Goal: Task Accomplishment & Management: Complete application form

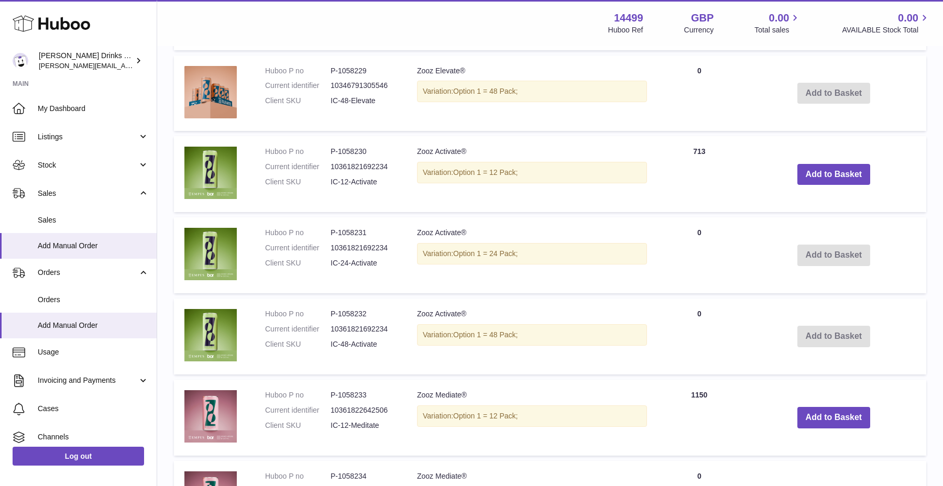
scroll to position [45, 0]
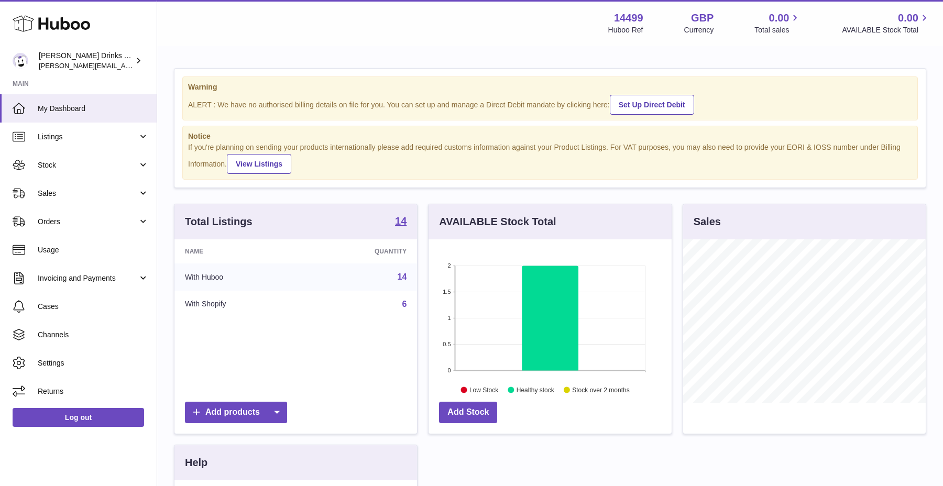
scroll to position [163, 243]
click at [76, 208] on link "Orders" at bounding box center [78, 221] width 157 height 28
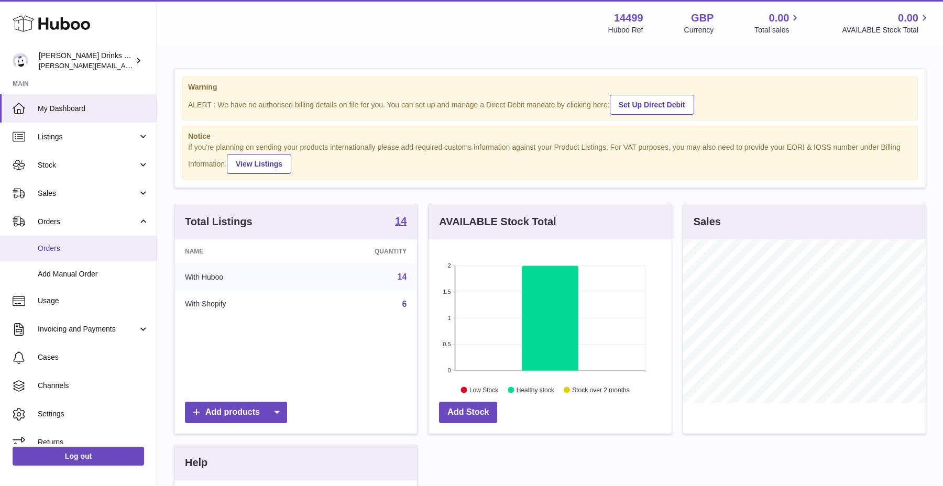
click at [77, 244] on span "Orders" at bounding box center [93, 249] width 111 height 10
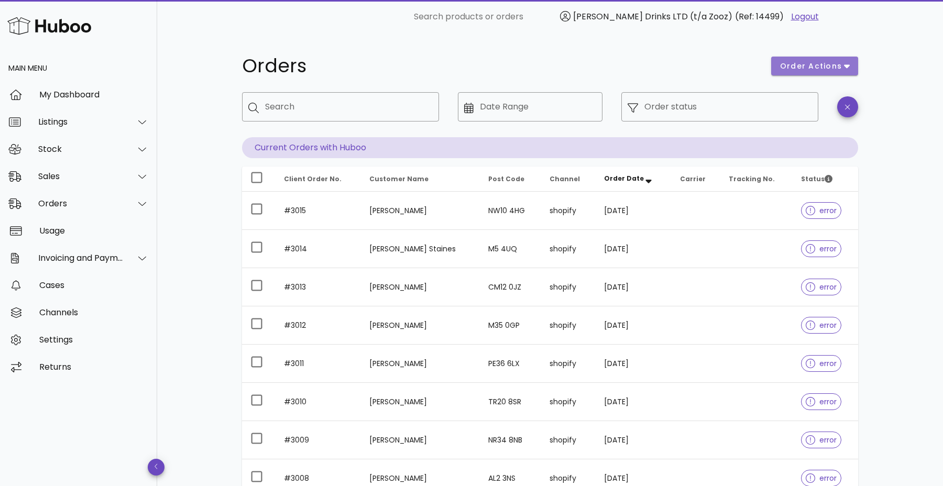
click at [799, 58] on button "order actions" at bounding box center [814, 66] width 87 height 19
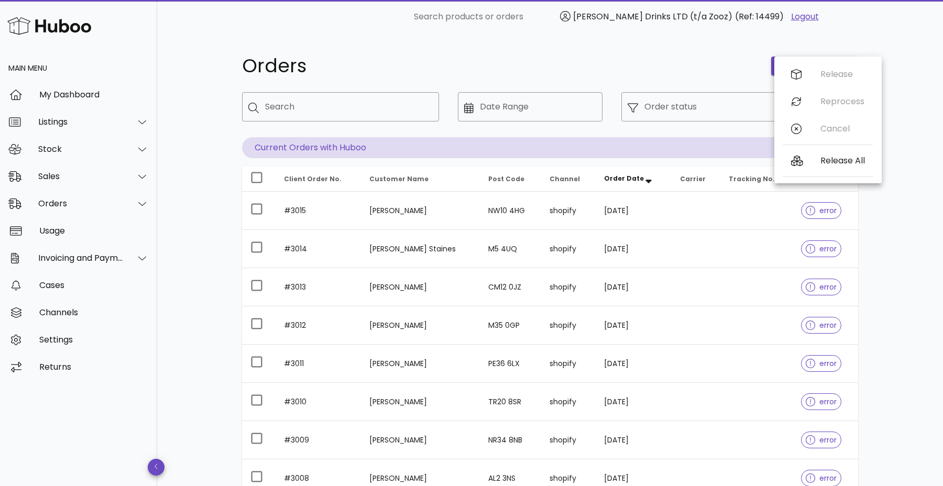
click at [759, 66] on h1 "Orders" at bounding box center [500, 66] width 517 height 19
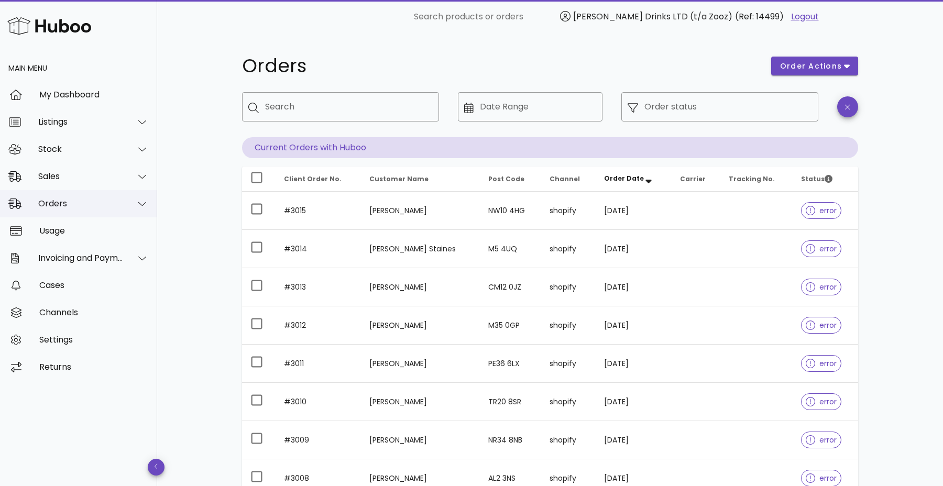
click at [110, 206] on div "Orders" at bounding box center [80, 204] width 85 height 10
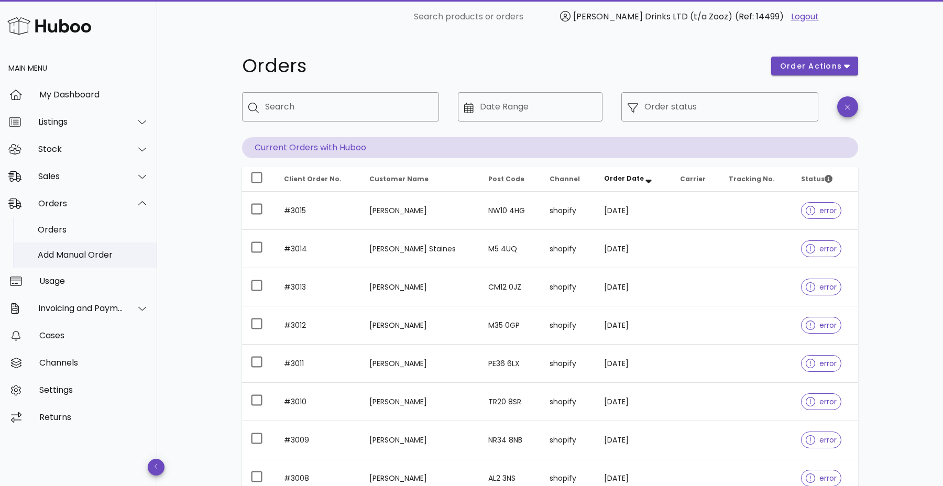
click at [93, 249] on div "Add Manual Order" at bounding box center [93, 255] width 111 height 23
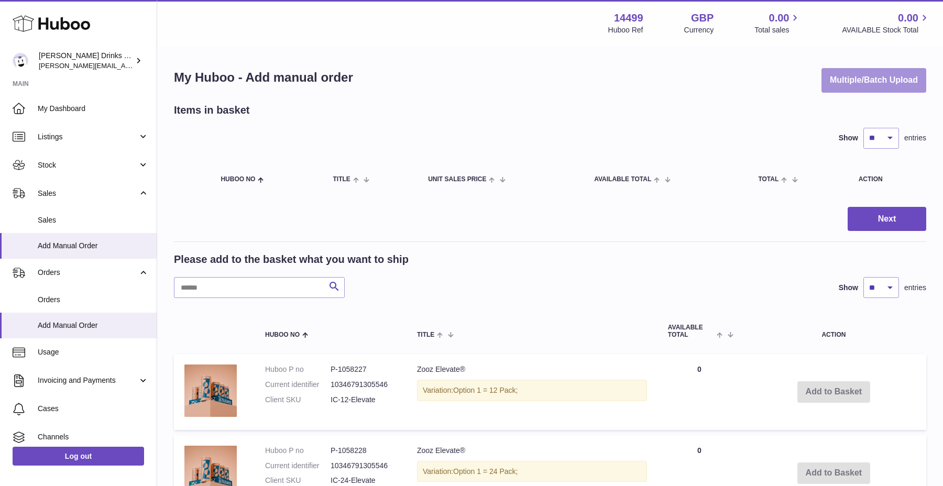
click at [884, 90] on button "Multiple/Batch Upload" at bounding box center [874, 80] width 105 height 25
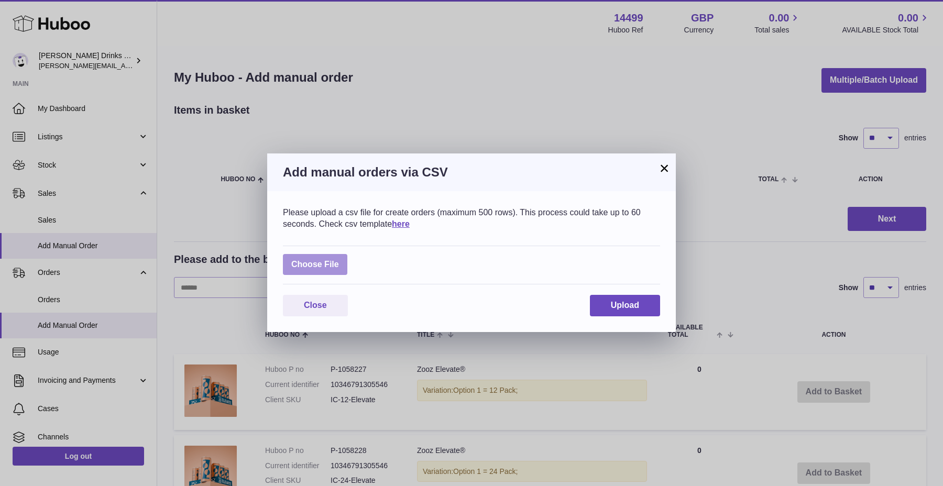
click at [339, 271] on label at bounding box center [315, 264] width 64 height 21
click at [339, 260] on input "file" at bounding box center [339, 259] width 1 height 1
click at [309, 254] on label at bounding box center [315, 264] width 64 height 21
click at [339, 259] on input "file" at bounding box center [339, 259] width 1 height 1
click at [334, 264] on label at bounding box center [315, 264] width 64 height 21
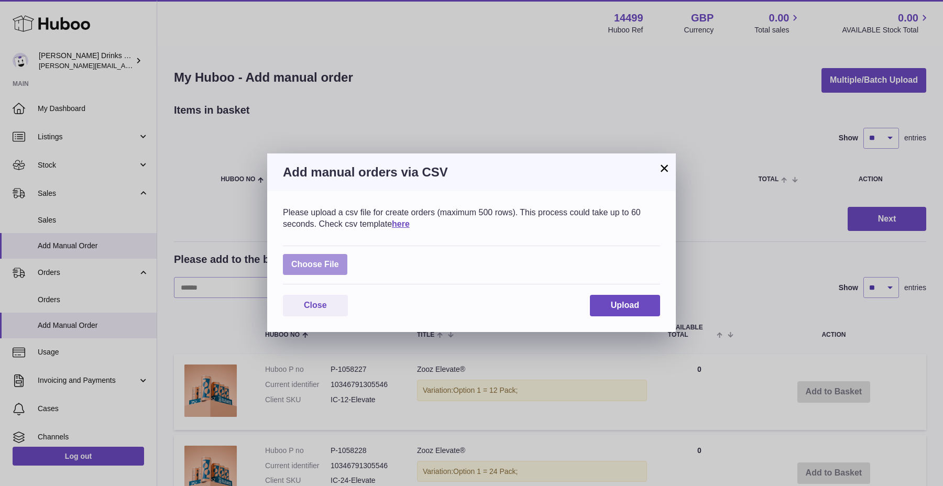
click at [339, 260] on input "file" at bounding box center [339, 259] width 1 height 1
type input "**********"
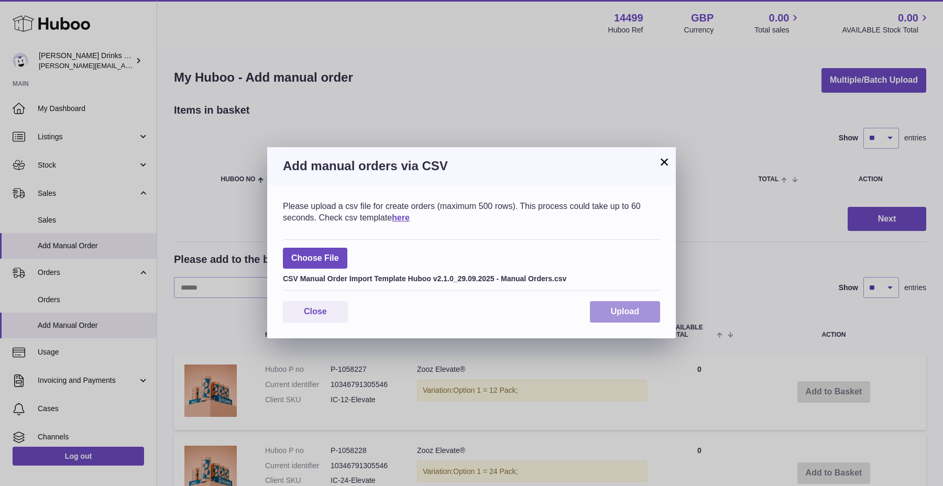
click at [630, 308] on span "Upload" at bounding box center [625, 311] width 28 height 9
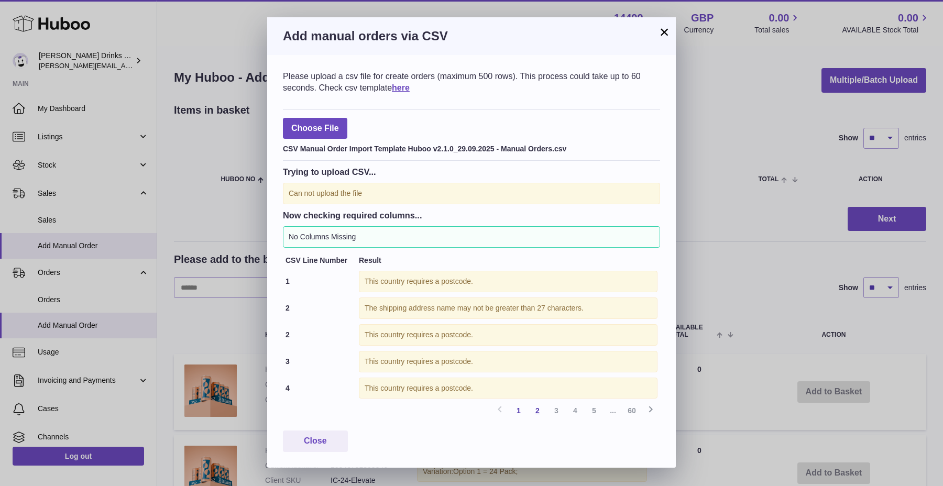
click at [533, 411] on link "2" at bounding box center [537, 410] width 19 height 19
click at [560, 413] on link "3" at bounding box center [556, 410] width 19 height 19
click at [576, 413] on link "4" at bounding box center [575, 410] width 19 height 19
click at [598, 413] on link "5" at bounding box center [594, 410] width 19 height 19
click at [331, 438] on button "Close" at bounding box center [315, 441] width 65 height 21
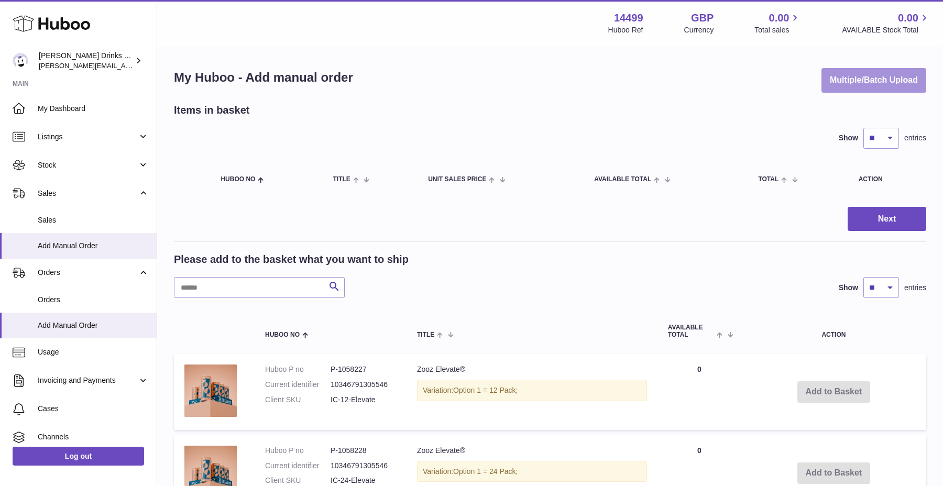
click at [857, 75] on button "Multiple/Batch Upload" at bounding box center [874, 80] width 105 height 25
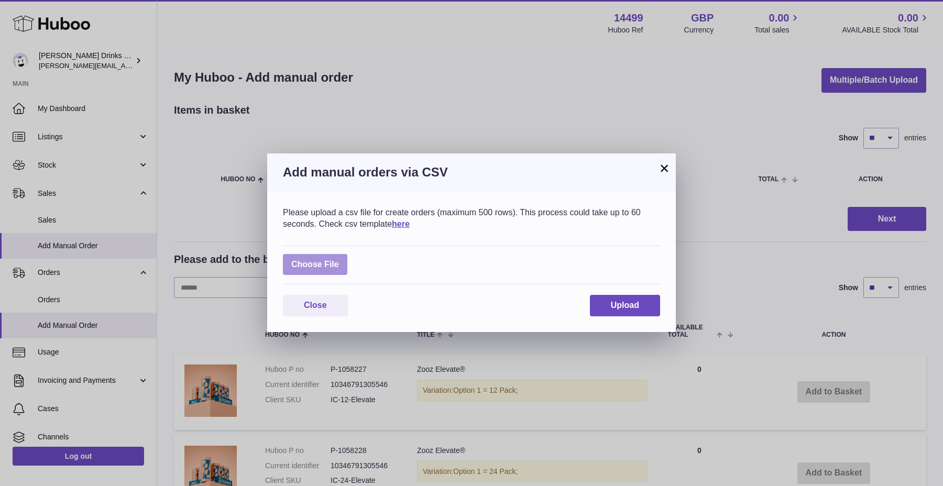
click at [336, 259] on label at bounding box center [315, 264] width 64 height 21
click at [339, 259] on input "file" at bounding box center [339, 259] width 1 height 1
type input "**********"
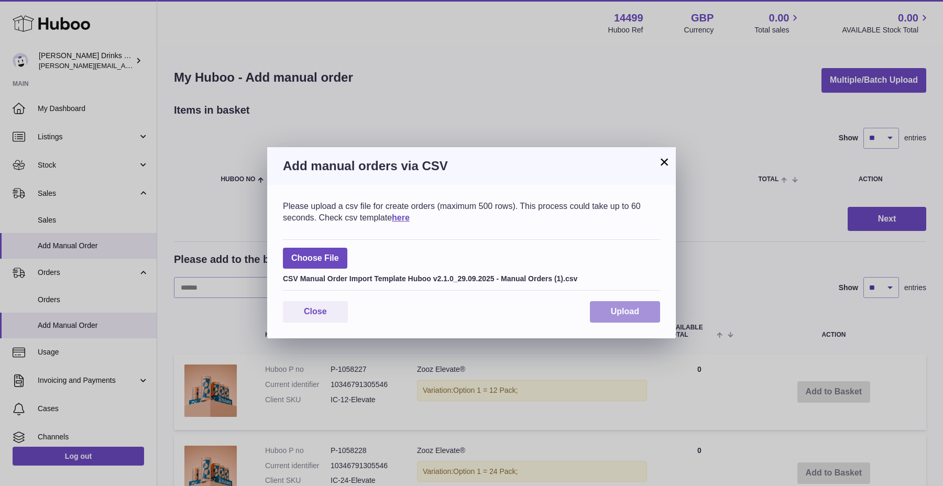
click at [646, 313] on button "Upload" at bounding box center [625, 311] width 70 height 21
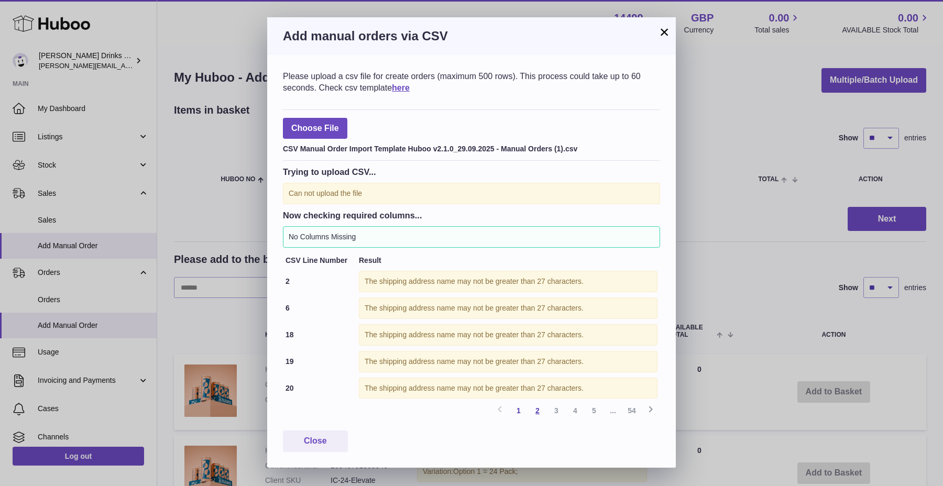
click at [540, 410] on link "2" at bounding box center [537, 410] width 19 height 19
click at [570, 411] on link "4" at bounding box center [575, 410] width 19 height 19
click at [700, 257] on div "× Add manual orders via CSV Please upload a csv file for create orders (maximum…" at bounding box center [471, 243] width 943 height 486
click at [662, 31] on button "×" at bounding box center [664, 32] width 13 height 13
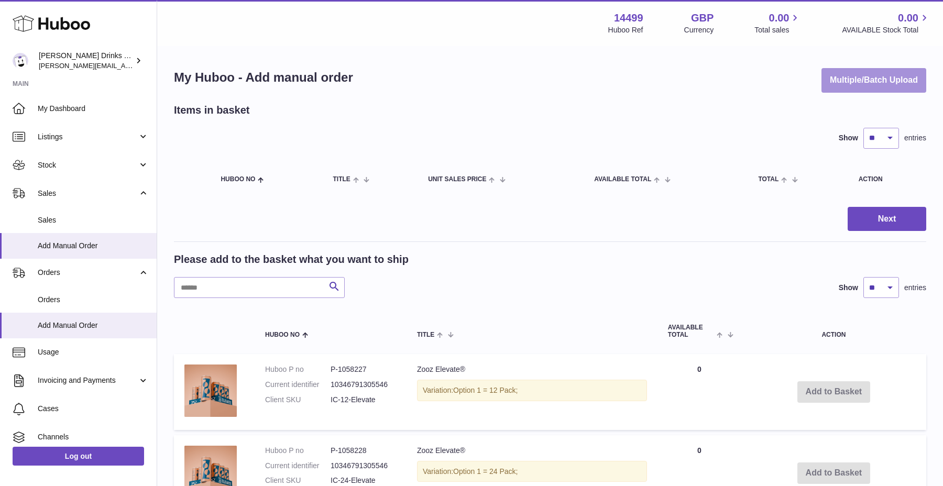
click at [888, 86] on button "Multiple/Batch Upload" at bounding box center [874, 80] width 105 height 25
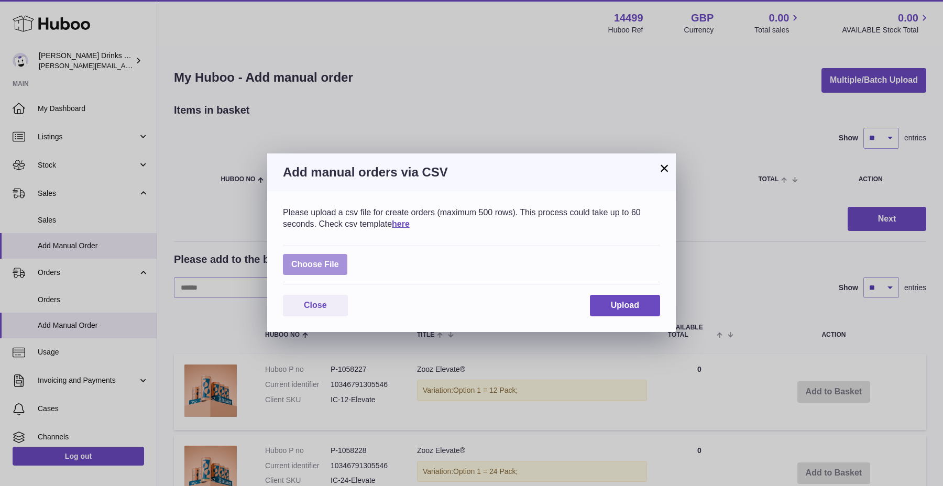
click at [323, 264] on label at bounding box center [315, 264] width 64 height 21
click at [339, 260] on input "file" at bounding box center [339, 259] width 1 height 1
type input "**********"
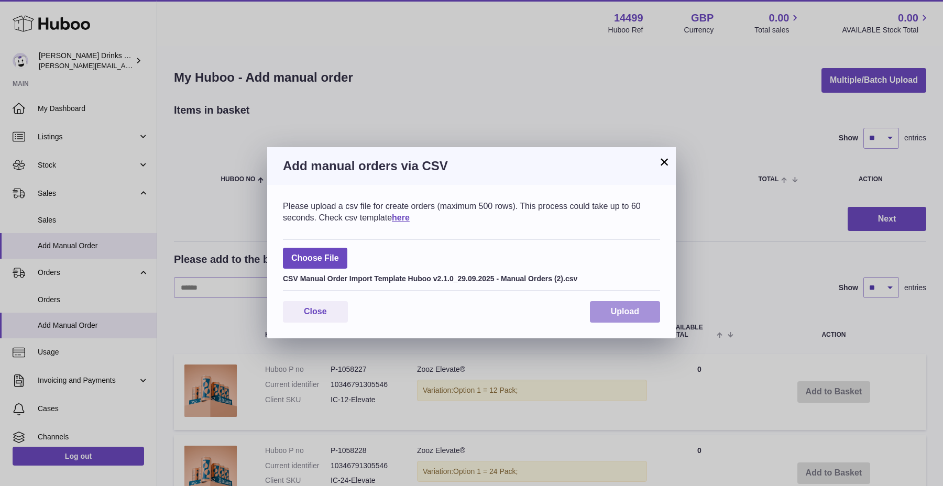
click at [652, 311] on button "Upload" at bounding box center [625, 311] width 70 height 21
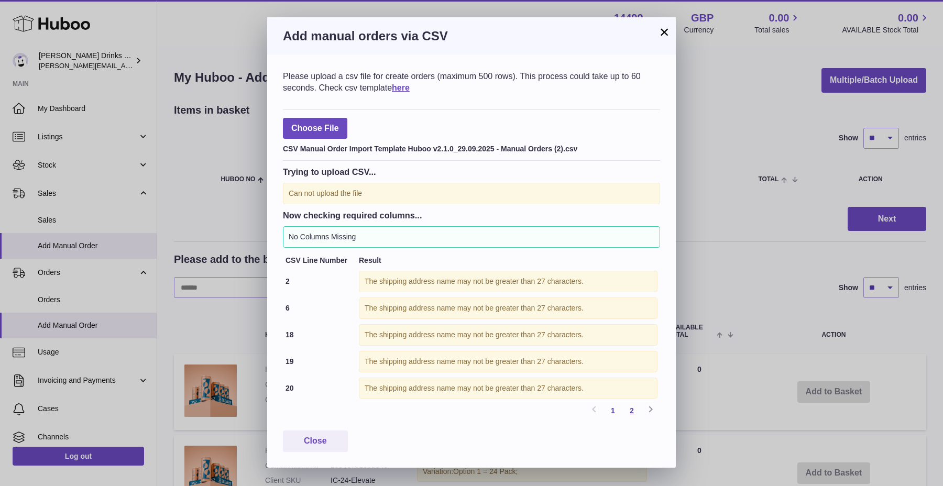
click at [630, 413] on link "2" at bounding box center [631, 410] width 19 height 19
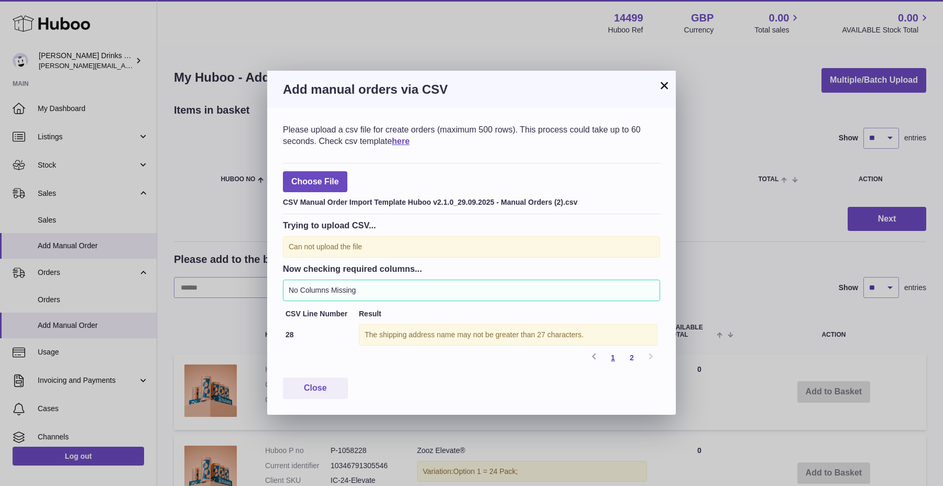
click at [616, 357] on link "1" at bounding box center [613, 357] width 19 height 19
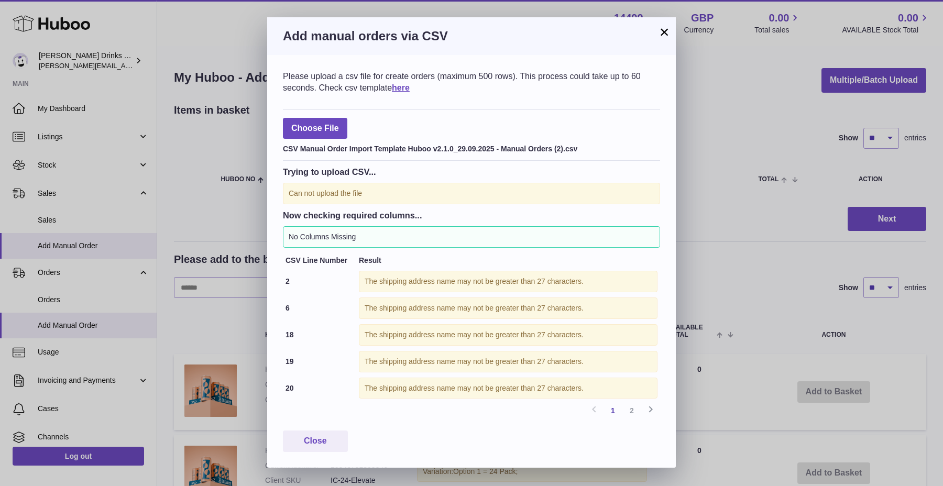
click at [663, 37] on button "×" at bounding box center [664, 32] width 13 height 13
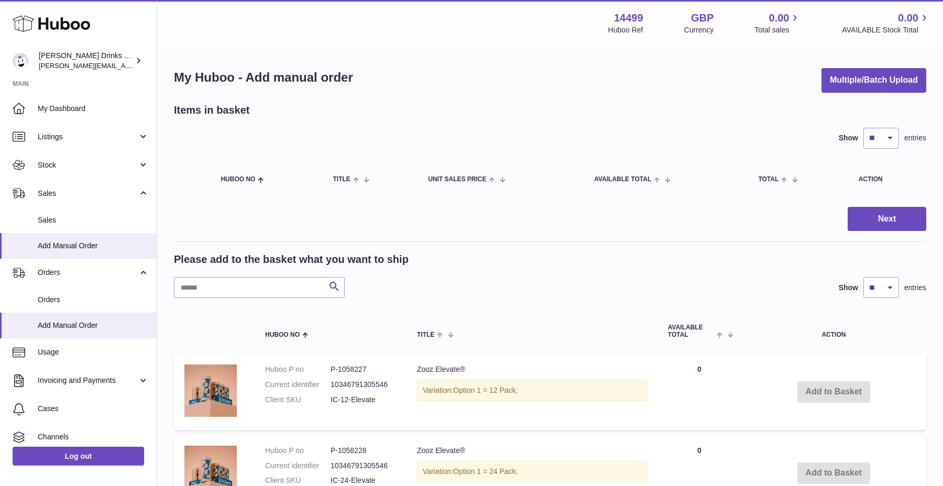
click at [873, 86] on button "Multiple/Batch Upload" at bounding box center [874, 80] width 105 height 25
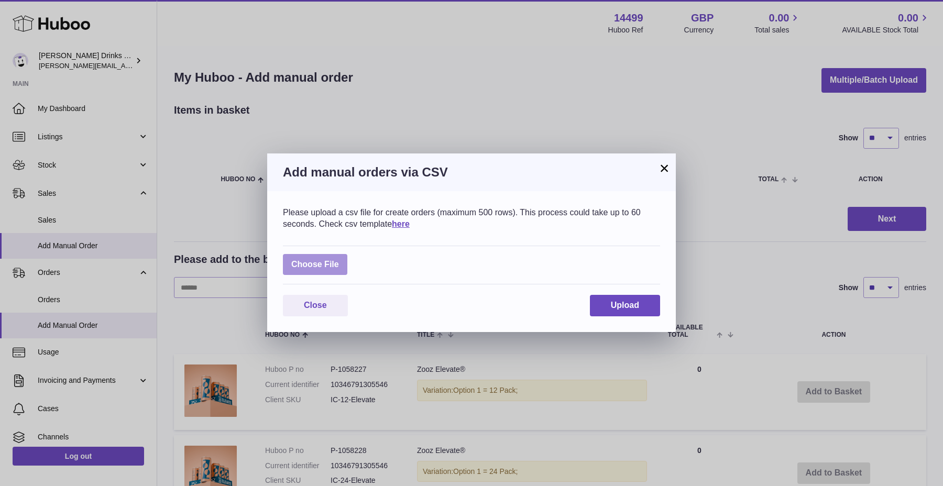
click at [338, 270] on label at bounding box center [315, 264] width 64 height 21
click at [339, 260] on input "file" at bounding box center [339, 259] width 1 height 1
type input "**********"
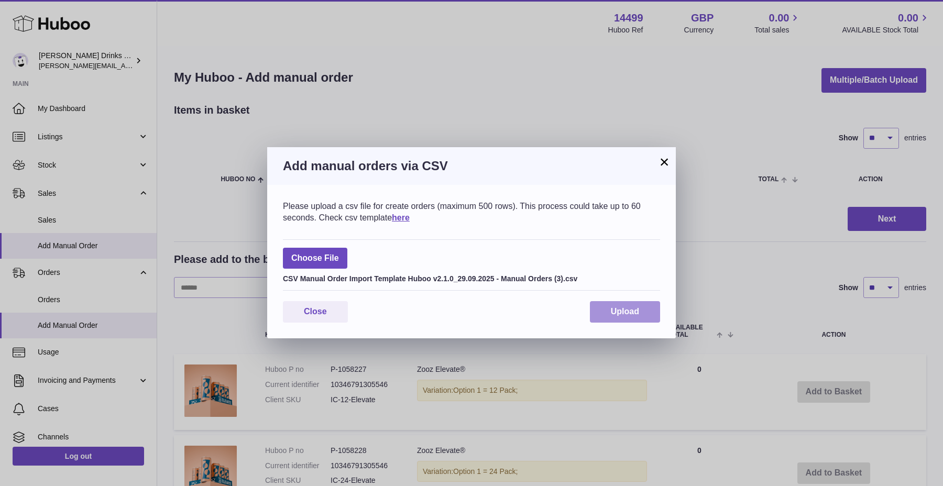
click at [616, 306] on button "Upload" at bounding box center [625, 311] width 70 height 21
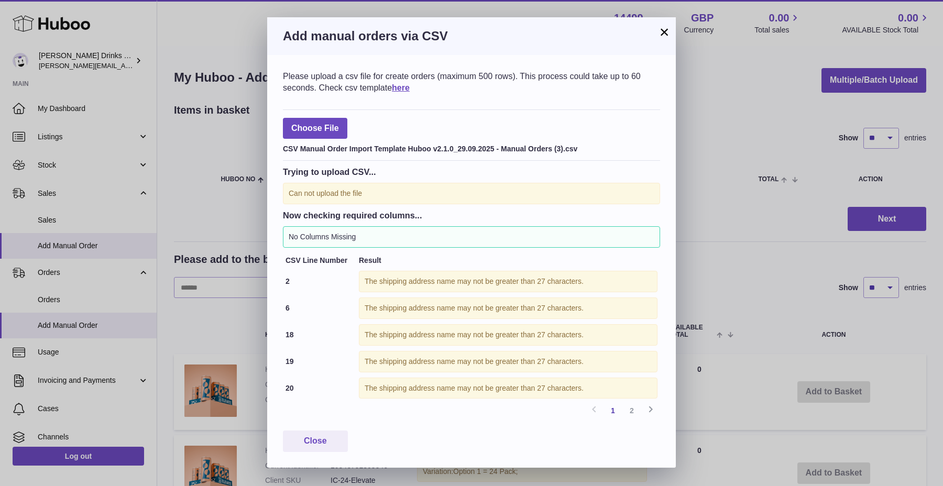
click at [659, 32] on button "×" at bounding box center [664, 32] width 13 height 13
click at [659, 32] on div "× Add manual orders via CSV Please upload a csv file for create orders (maximum…" at bounding box center [471, 243] width 943 height 486
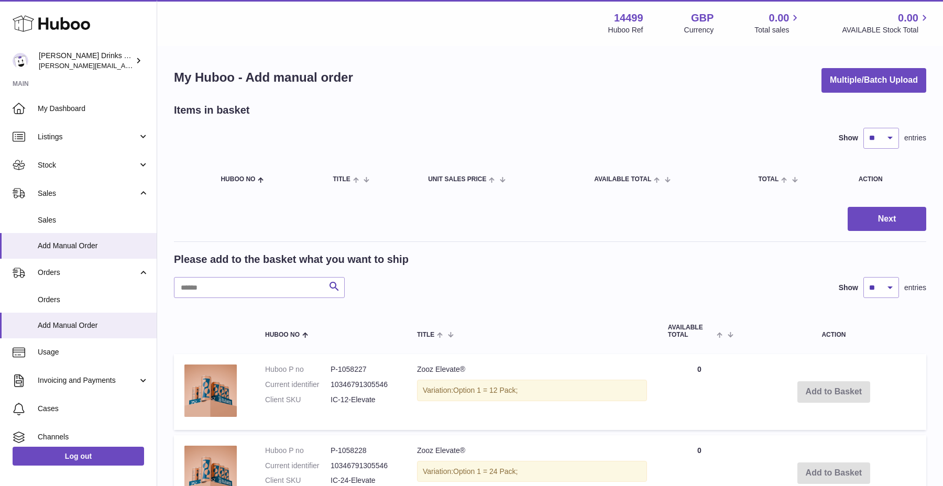
click at [881, 74] on button "Multiple/Batch Upload" at bounding box center [874, 80] width 105 height 25
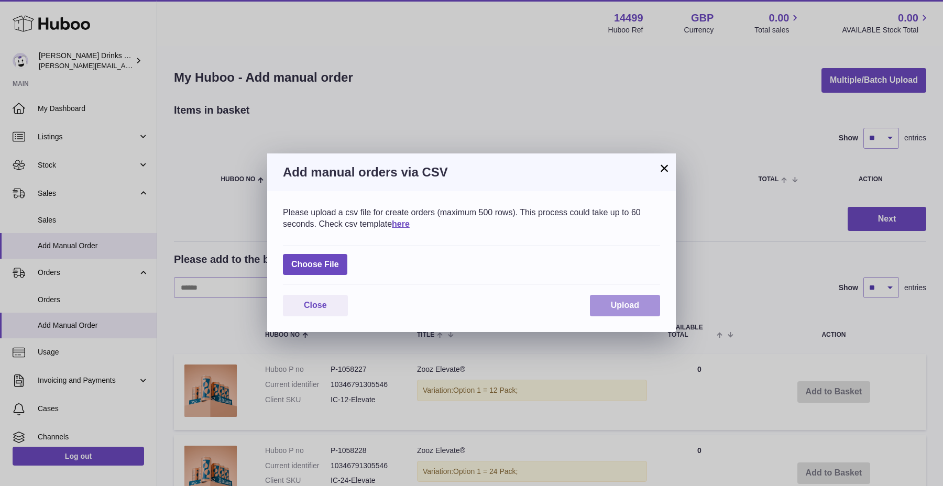
click at [644, 309] on button "Upload" at bounding box center [625, 305] width 70 height 21
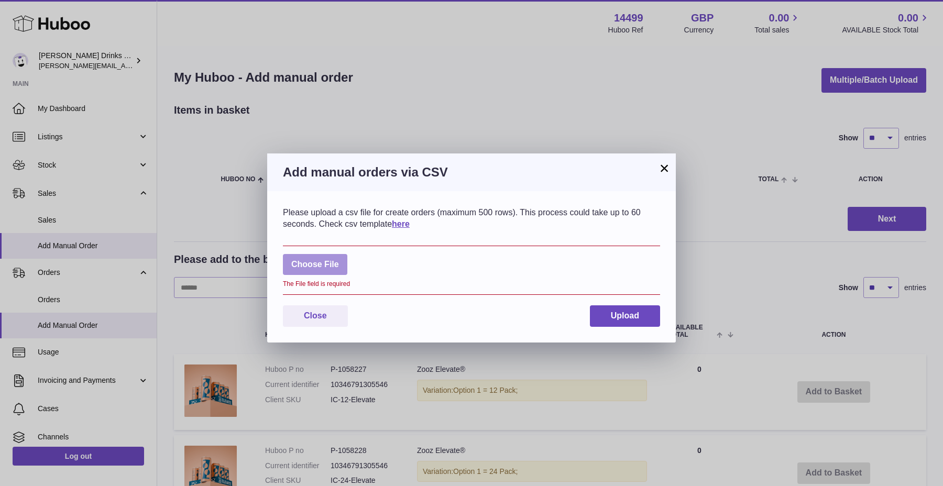
click at [345, 269] on label at bounding box center [315, 264] width 64 height 21
click at [340, 260] on input "file" at bounding box center [339, 259] width 1 height 1
type input "**********"
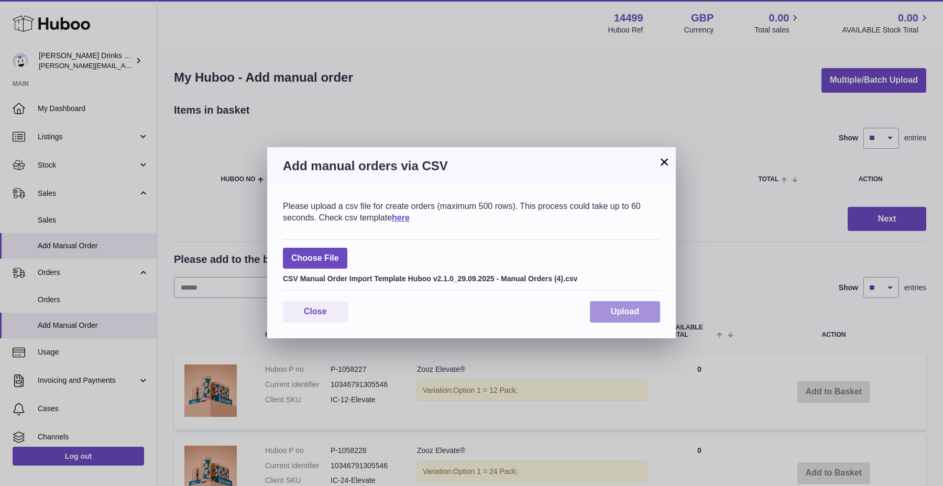
click at [628, 320] on button "Upload" at bounding box center [625, 311] width 70 height 21
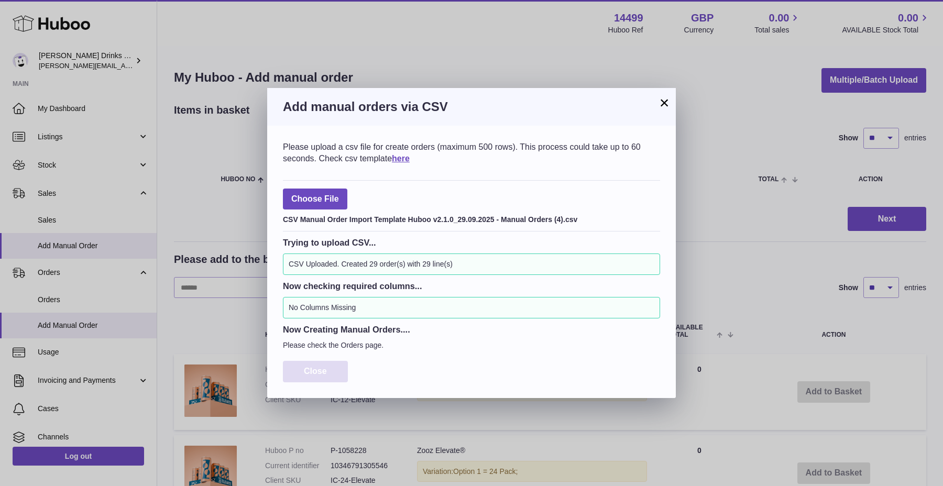
click at [340, 370] on button "Close" at bounding box center [315, 371] width 65 height 21
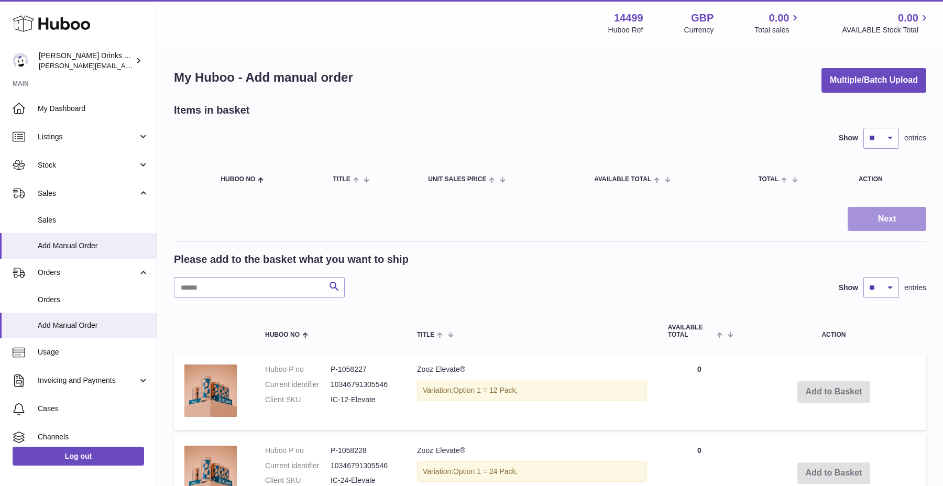
click at [883, 219] on button "Next" at bounding box center [887, 219] width 79 height 25
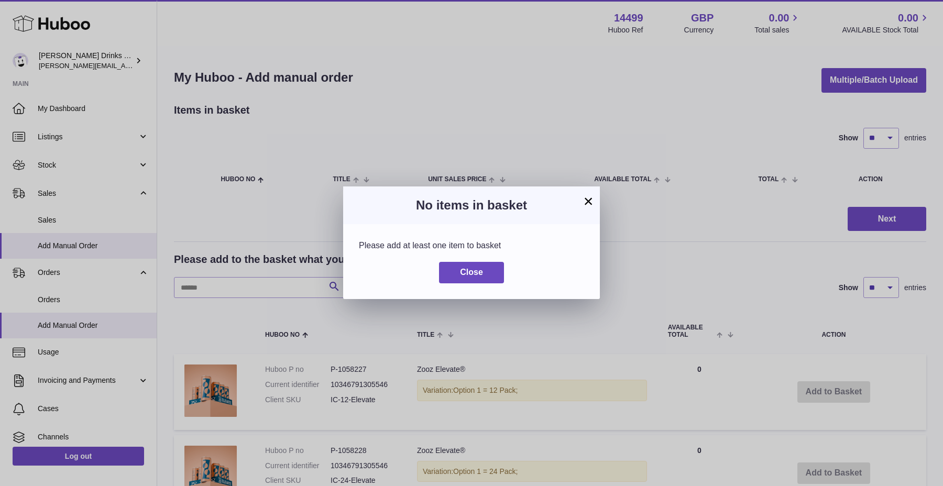
click at [591, 200] on button "×" at bounding box center [588, 201] width 13 height 13
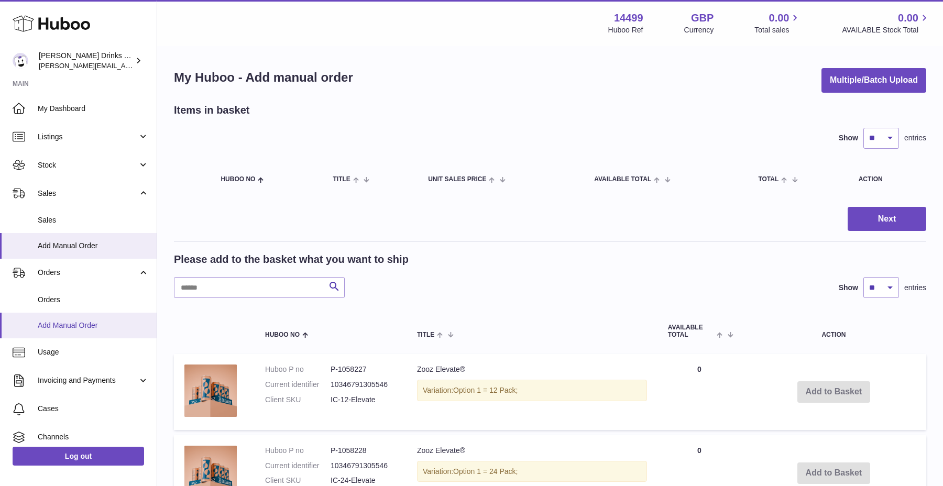
click at [81, 323] on span "Add Manual Order" at bounding box center [93, 326] width 111 height 10
click at [61, 295] on span "Orders" at bounding box center [93, 300] width 111 height 10
